Goal: Use online tool/utility: Utilize a website feature to perform a specific function

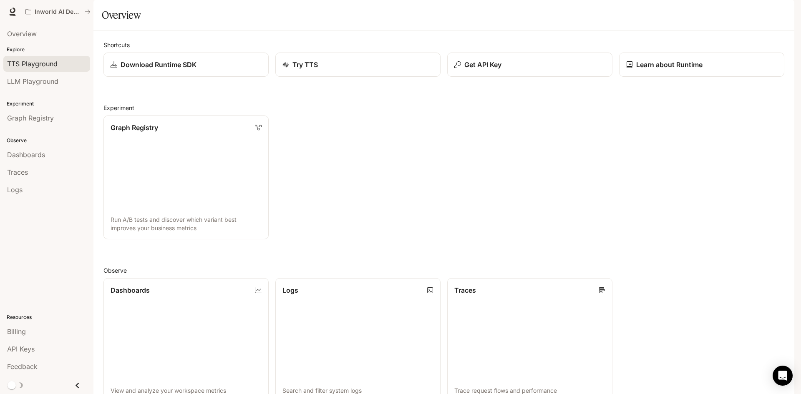
click at [47, 65] on span "TTS Playground" at bounding box center [32, 64] width 50 height 10
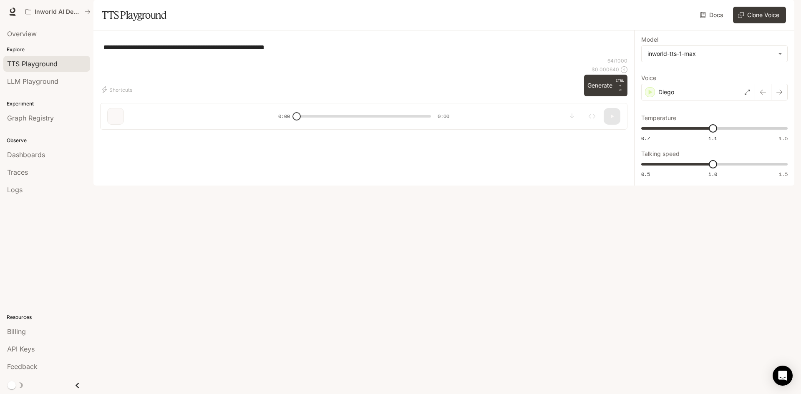
type textarea "***"
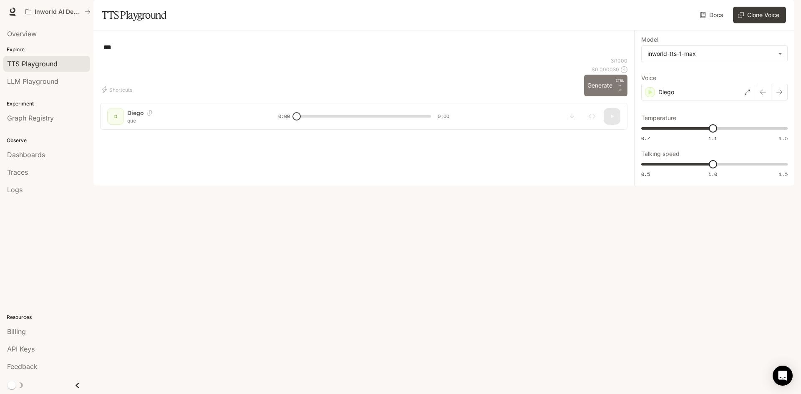
click at [595, 96] on button "Generate CTRL + ⏎" at bounding box center [605, 86] width 43 height 22
click at [600, 96] on button "Generate CTRL + ⏎" at bounding box center [605, 86] width 43 height 22
click at [603, 96] on button "Generate CTRL + ⏎" at bounding box center [605, 86] width 43 height 22
click at [605, 96] on button "Generate CTRL + ⏎" at bounding box center [605, 86] width 43 height 22
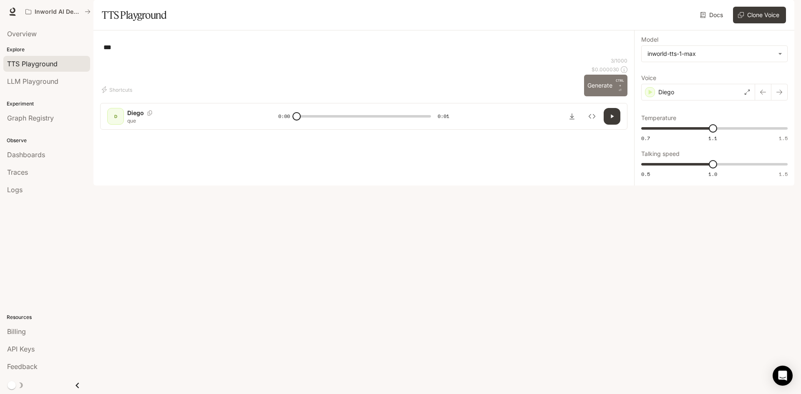
click at [605, 96] on button "Generate CTRL + ⏎" at bounding box center [605, 86] width 43 height 22
click at [600, 96] on button "Generate CTRL + ⏎" at bounding box center [605, 86] width 43 height 22
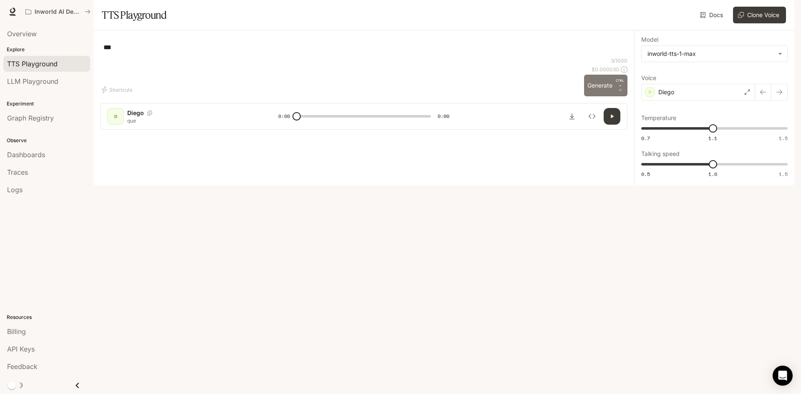
click at [600, 96] on button "Generate CTRL + ⏎" at bounding box center [605, 86] width 43 height 22
click at [612, 125] on button "button" at bounding box center [612, 116] width 17 height 17
type input "***"
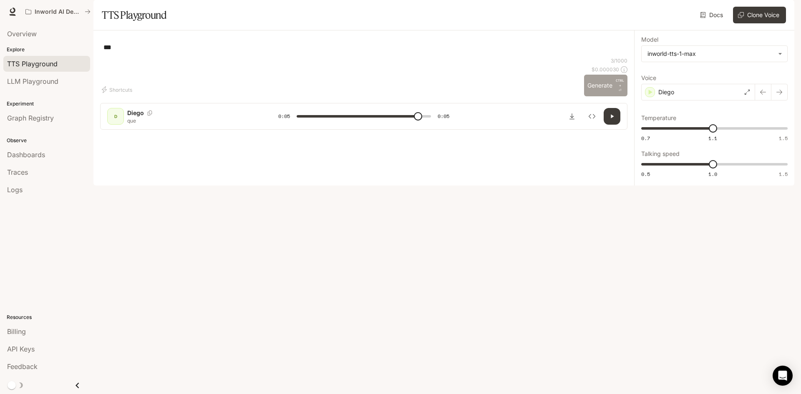
click at [598, 96] on button "Generate CTRL + ⏎" at bounding box center [605, 86] width 43 height 22
click at [605, 96] on button "Generate CTRL + ⏎" at bounding box center [605, 86] width 43 height 22
click at [604, 96] on button "Generate CTRL + ⏎" at bounding box center [605, 86] width 43 height 22
type input "*"
click at [574, 120] on icon "Download audio" at bounding box center [572, 116] width 7 height 7
